Goal: Book appointment/travel/reservation

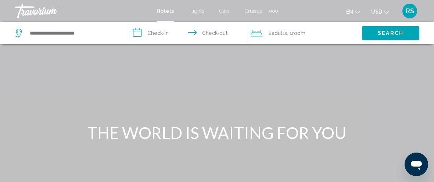
click at [271, 8] on div "Extra navigation items" at bounding box center [273, 11] width 8 height 11
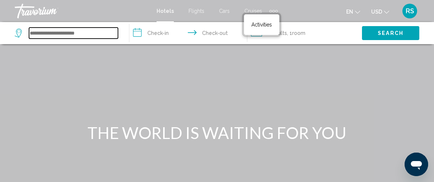
click at [97, 31] on input "Search widget" at bounding box center [73, 33] width 89 height 11
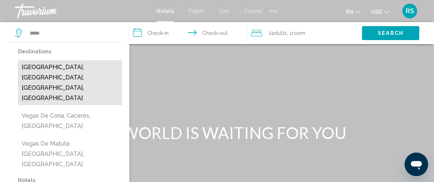
click at [77, 76] on button "[GEOGRAPHIC_DATA], [GEOGRAPHIC_DATA], [GEOGRAPHIC_DATA], [GEOGRAPHIC_DATA]" at bounding box center [70, 82] width 104 height 45
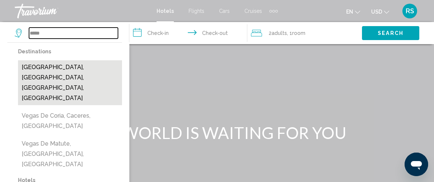
type input "**********"
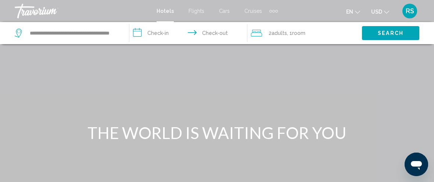
click at [154, 30] on input "**********" at bounding box center [189, 34] width 121 height 24
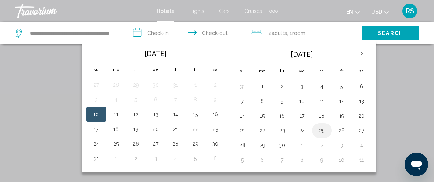
click at [317, 130] on button "25" at bounding box center [322, 130] width 12 height 10
click at [394, 33] on span "Search" at bounding box center [390, 33] width 26 height 6
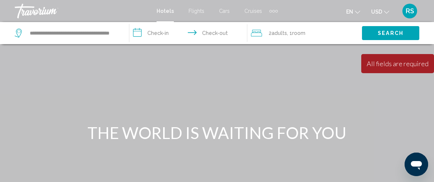
click at [158, 28] on input "**********" at bounding box center [189, 34] width 121 height 24
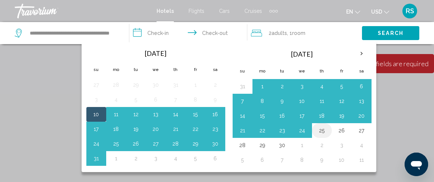
click at [321, 130] on button "25" at bounding box center [322, 130] width 12 height 10
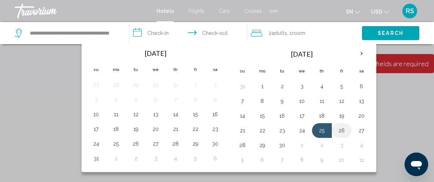
click at [338, 126] on button "26" at bounding box center [342, 130] width 12 height 10
type input "**********"
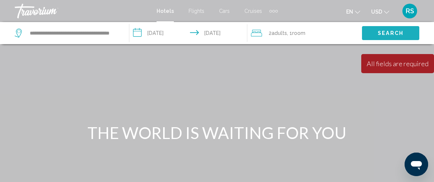
click at [387, 34] on span "Search" at bounding box center [390, 33] width 26 height 6
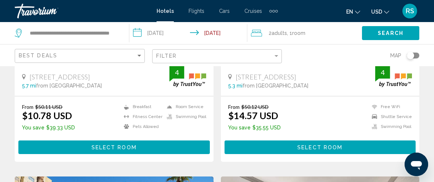
scroll to position [188, 0]
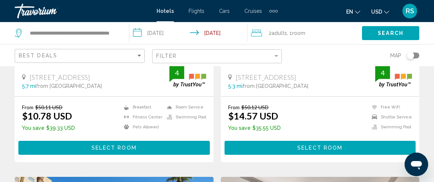
click at [78, 147] on button "Select Room" at bounding box center [113, 148] width 191 height 14
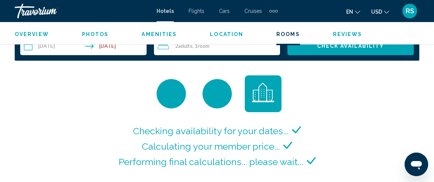
scroll to position [1080, 0]
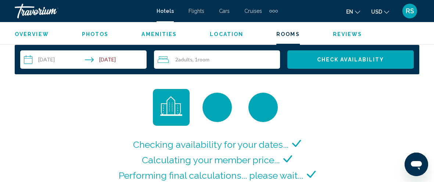
click at [342, 58] on span "Check Availability" at bounding box center [350, 60] width 67 height 6
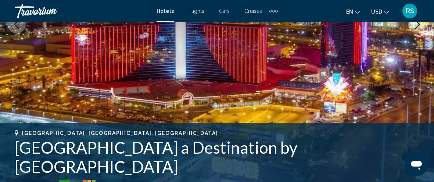
scroll to position [170, 0]
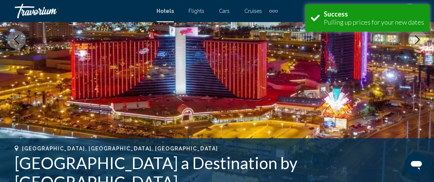
scroll to position [331, 0]
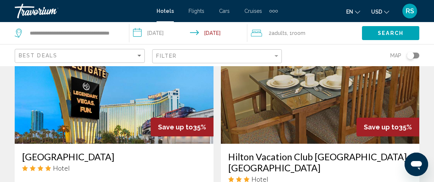
scroll to position [1410, 0]
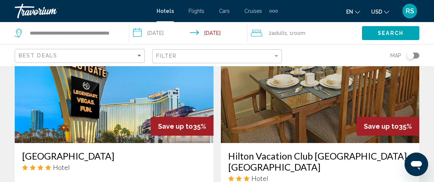
click at [132, 109] on img "Main content" at bounding box center [114, 84] width 199 height 118
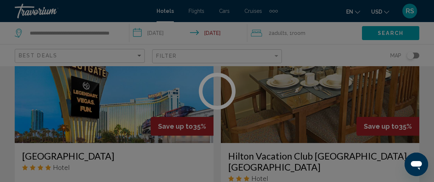
click at [132, 109] on div at bounding box center [217, 91] width 434 height 182
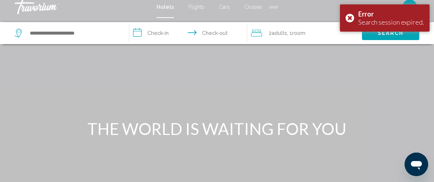
scroll to position [6, 0]
click at [152, 30] on input "**********" at bounding box center [189, 34] width 121 height 24
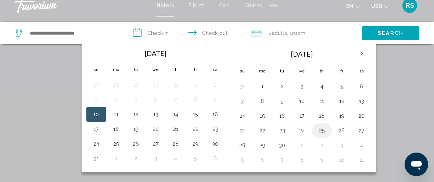
click at [316, 126] on button "25" at bounding box center [322, 130] width 12 height 10
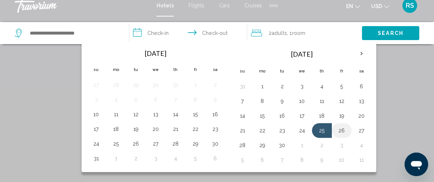
click at [337, 129] on button "26" at bounding box center [342, 130] width 12 height 10
type input "**********"
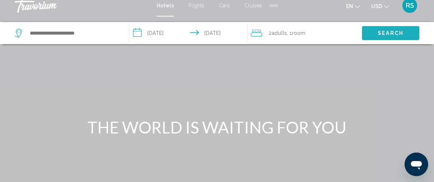
click at [384, 31] on span "Search" at bounding box center [390, 33] width 26 height 6
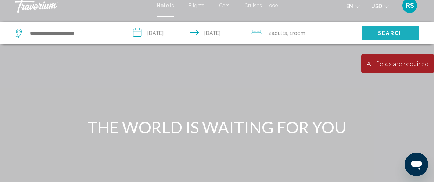
click at [389, 32] on span "Search" at bounding box center [390, 33] width 26 height 6
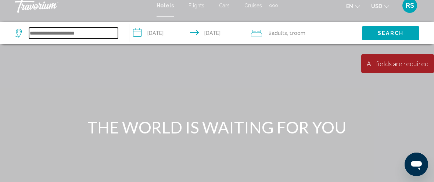
click at [45, 32] on input "Search widget" at bounding box center [73, 33] width 89 height 11
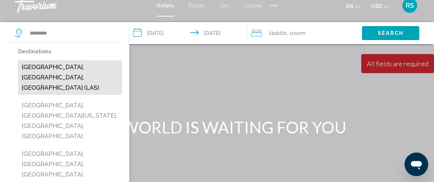
click at [44, 67] on button "[GEOGRAPHIC_DATA], [GEOGRAPHIC_DATA], [GEOGRAPHIC_DATA] (LAS)" at bounding box center [70, 77] width 104 height 35
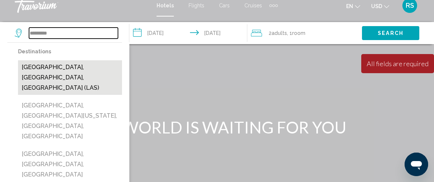
type input "**********"
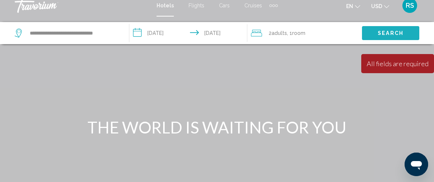
click at [389, 33] on span "Search" at bounding box center [390, 33] width 26 height 6
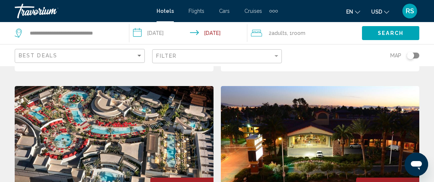
click at [227, 98] on img "Main content" at bounding box center [320, 145] width 199 height 118
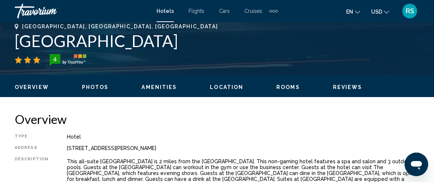
scroll to position [297, 0]
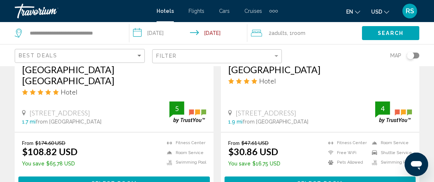
scroll to position [1497, 0]
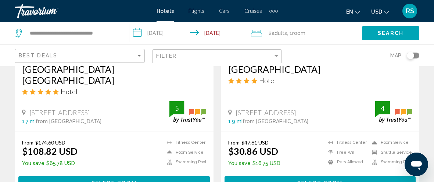
click at [336, 180] on span "Select Room" at bounding box center [319, 183] width 45 height 6
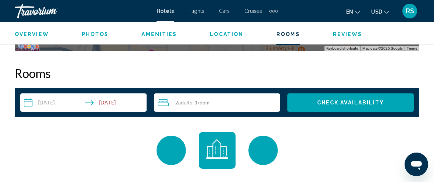
scroll to position [1040, 0]
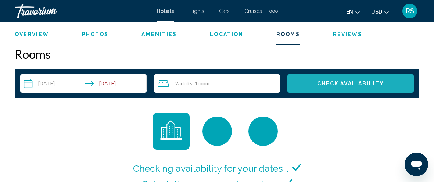
click at [359, 83] on span "Check Availability" at bounding box center [350, 84] width 67 height 6
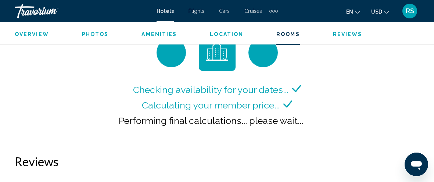
scroll to position [1118, 0]
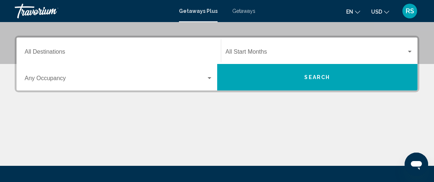
scroll to position [158, 0]
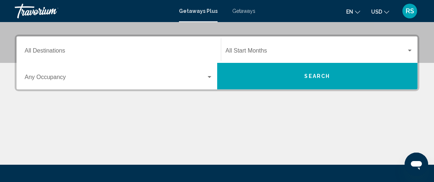
click at [100, 83] on div "Occupancy Any Occupancy" at bounding box center [119, 76] width 188 height 23
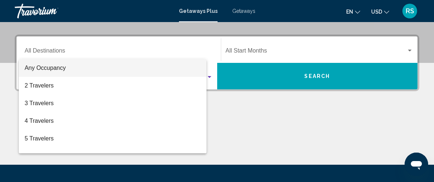
scroll to position [168, 0]
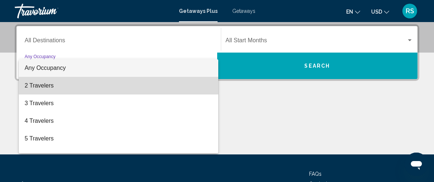
click at [32, 84] on span "2 Travelers" at bounding box center [119, 86] width 188 height 18
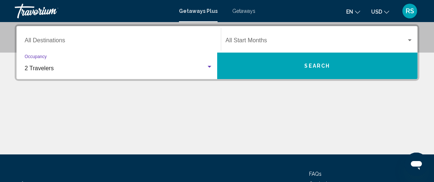
click at [246, 41] on span "Search widget" at bounding box center [315, 42] width 181 height 7
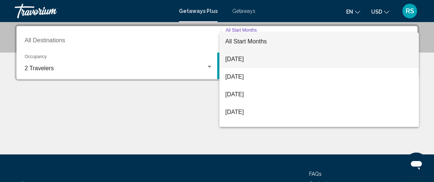
click at [240, 64] on span "August 2025" at bounding box center [319, 59] width 188 height 18
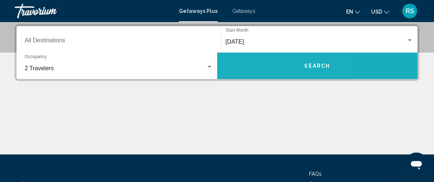
click at [245, 69] on button "Search" at bounding box center [317, 66] width 200 height 26
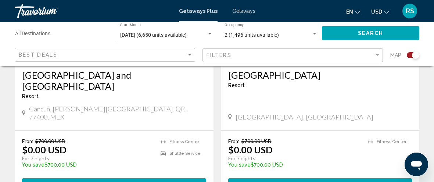
scroll to position [1676, 0]
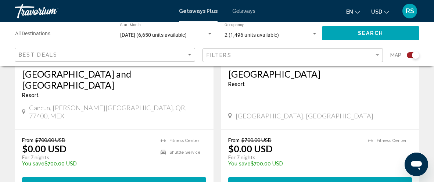
click at [131, 181] on span "2 units" at bounding box center [136, 184] width 25 height 6
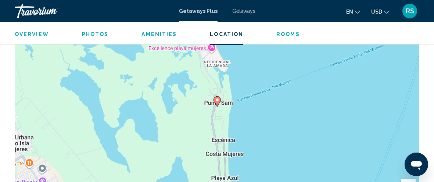
scroll to position [1143, 0]
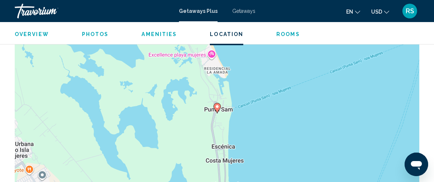
click at [278, 32] on span "Rooms" at bounding box center [288, 34] width 24 height 6
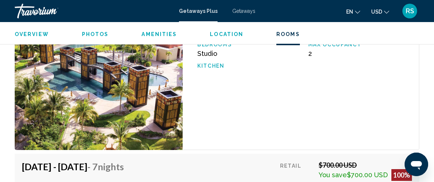
scroll to position [1358, 0]
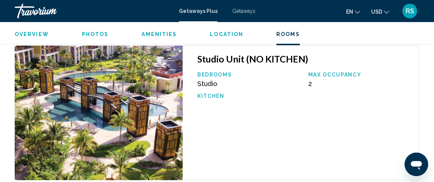
click at [95, 36] on span "Photos" at bounding box center [95, 34] width 27 height 6
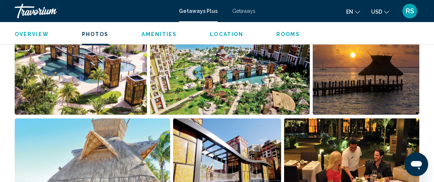
scroll to position [515, 0]
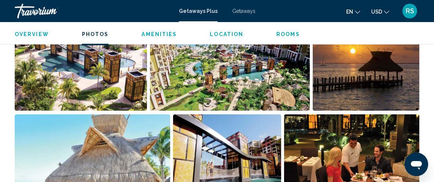
click at [81, 65] on img "Open full-screen image slider" at bounding box center [81, 64] width 132 height 91
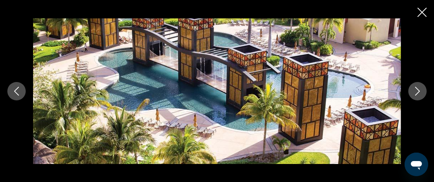
click at [415, 87] on icon "Next image" at bounding box center [417, 91] width 5 height 9
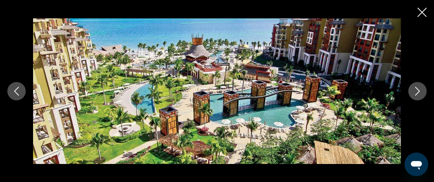
click at [415, 87] on icon "Next image" at bounding box center [417, 91] width 5 height 9
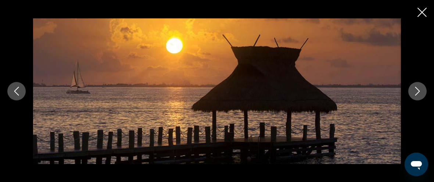
click at [415, 87] on icon "Next image" at bounding box center [417, 91] width 5 height 9
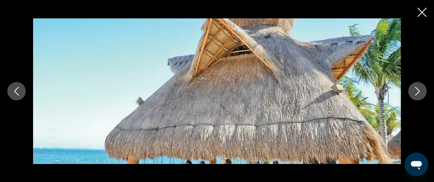
click at [415, 87] on icon "Next image" at bounding box center [417, 91] width 5 height 9
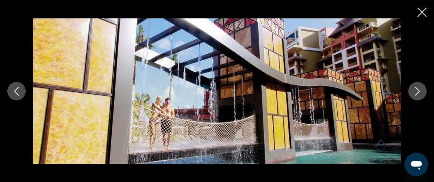
click at [415, 87] on icon "Next image" at bounding box center [417, 91] width 5 height 9
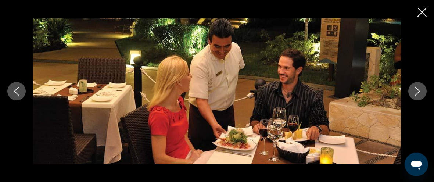
click at [415, 87] on icon "Next image" at bounding box center [417, 91] width 5 height 9
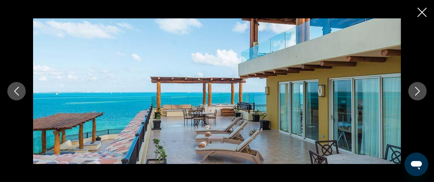
click at [419, 17] on button "Close slideshow" at bounding box center [421, 12] width 9 height 11
